Goal: Navigation & Orientation: Find specific page/section

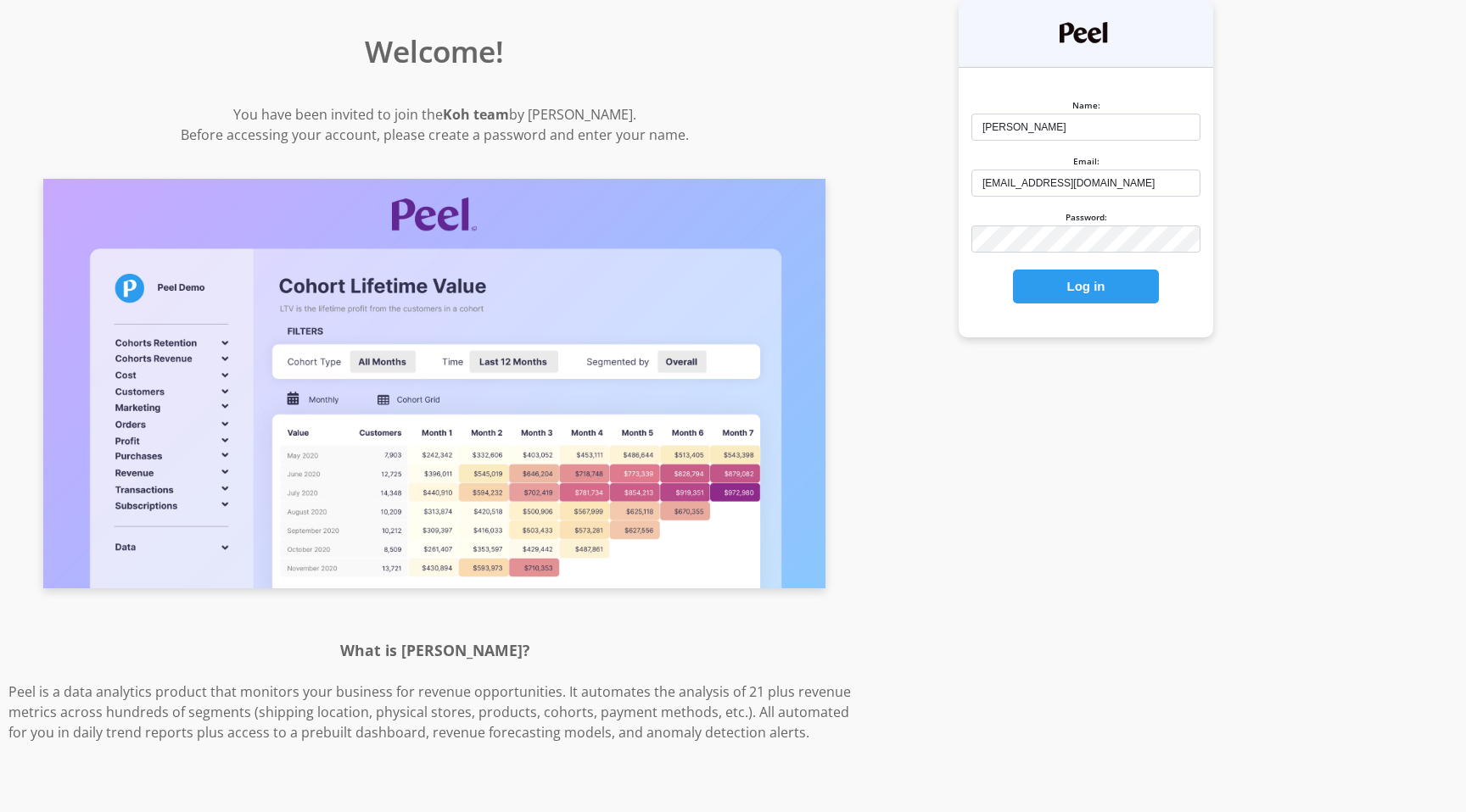
click at [1072, 287] on button "Log in" at bounding box center [1085, 286] width 146 height 34
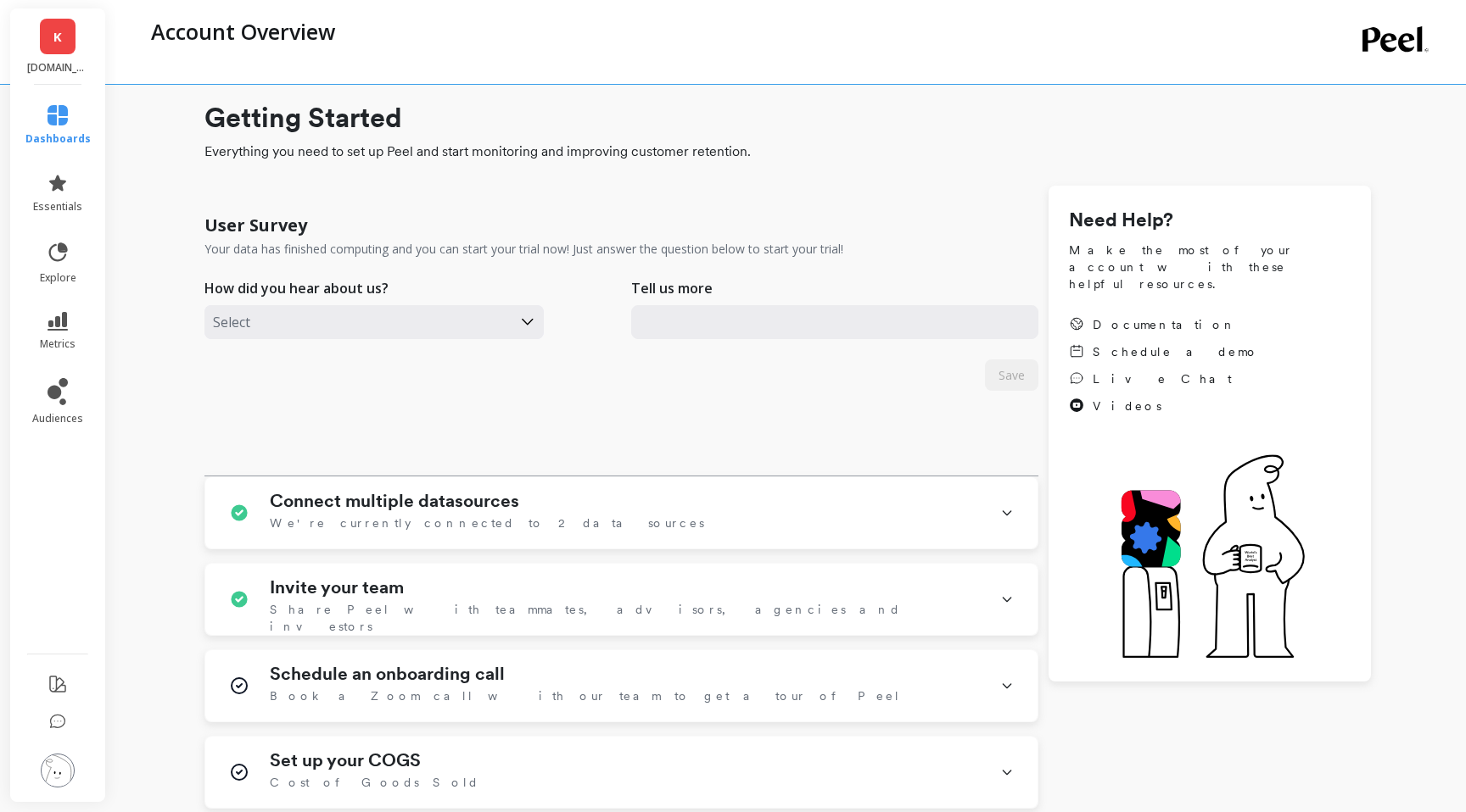
click at [54, 152] on li "dashboards" at bounding box center [57, 125] width 85 height 61
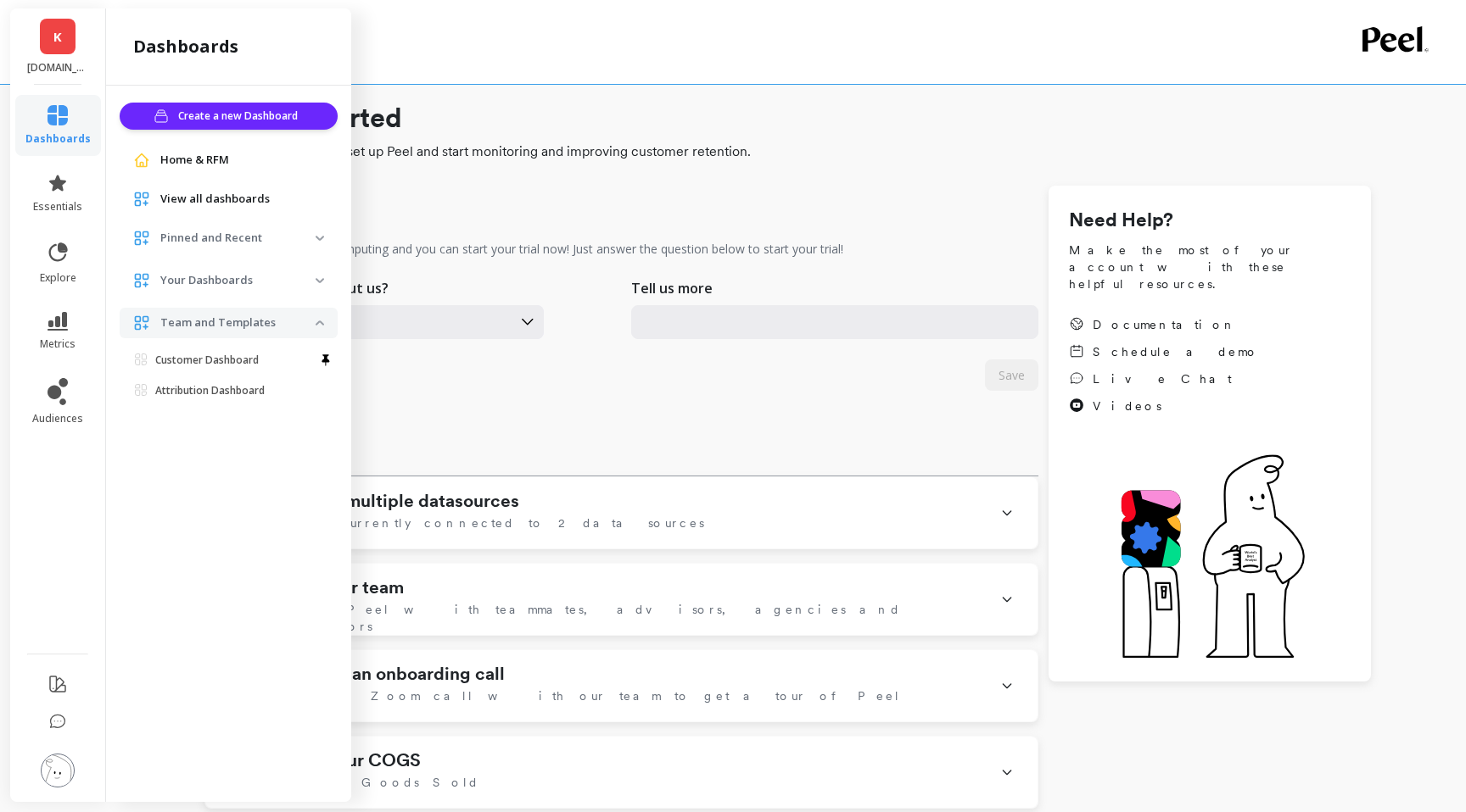
click at [232, 202] on span "View all dashboards" at bounding box center [215, 199] width 109 height 17
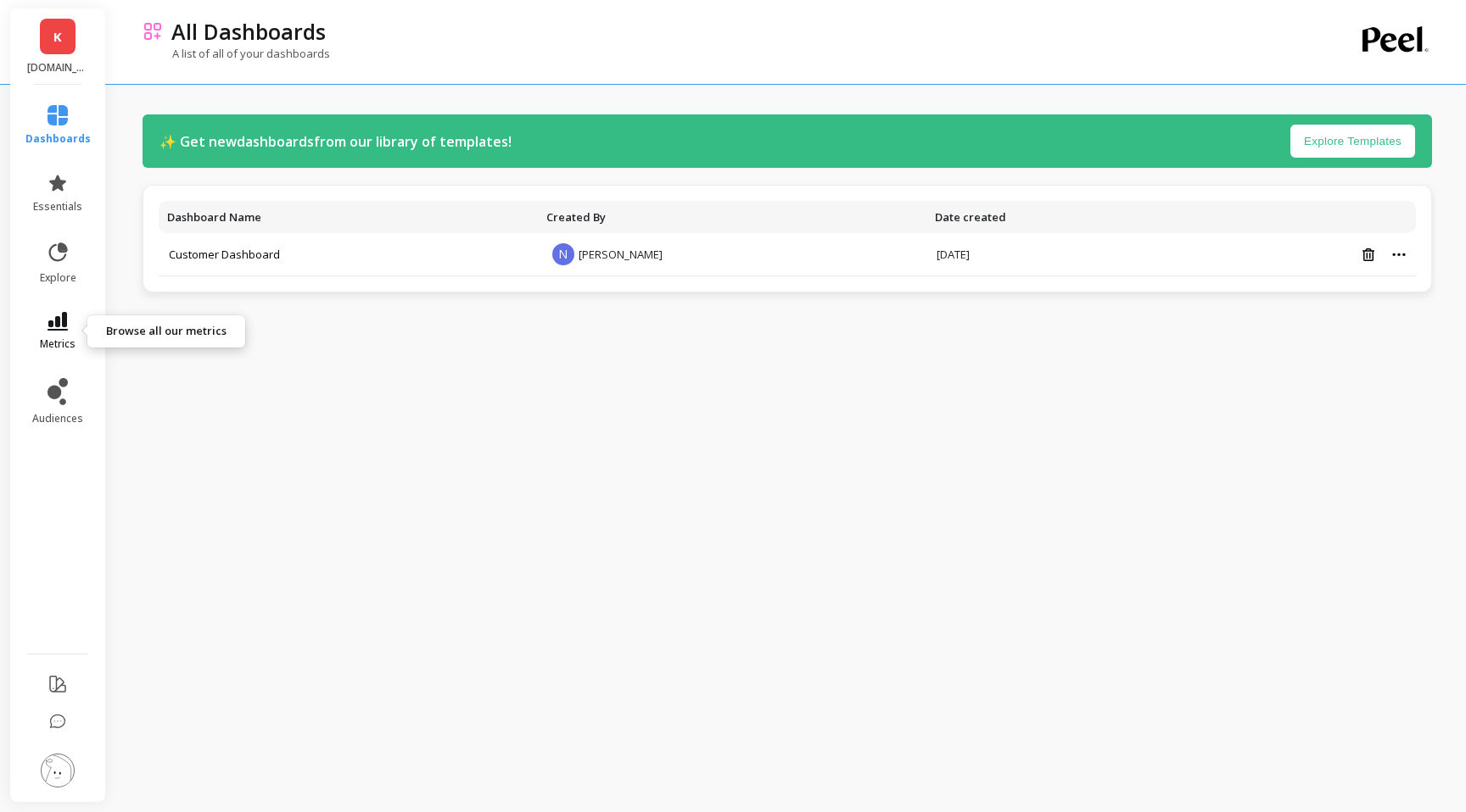
click at [68, 324] on link "metrics" at bounding box center [57, 332] width 65 height 39
